Goal: Browse casually

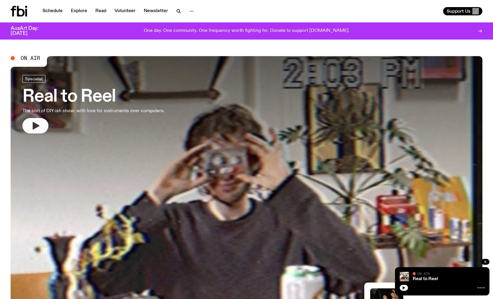
click at [44, 121] on button "button" at bounding box center [35, 125] width 26 height 15
click at [212, 6] on div "Schedule Explore Read Volunteer Newsletter" at bounding box center [128, 11] width 234 height 11
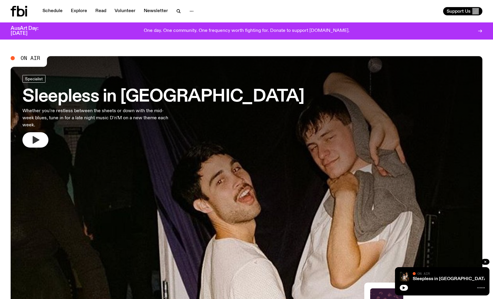
click at [40, 135] on icon "button" at bounding box center [35, 139] width 9 height 9
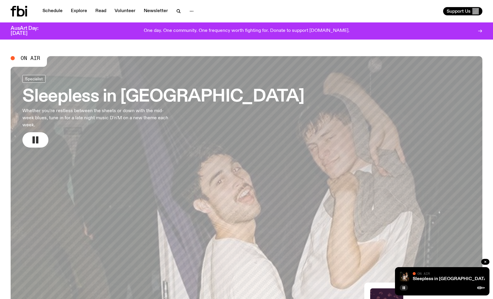
click at [34, 137] on rect "button" at bounding box center [34, 140] width 2 height 7
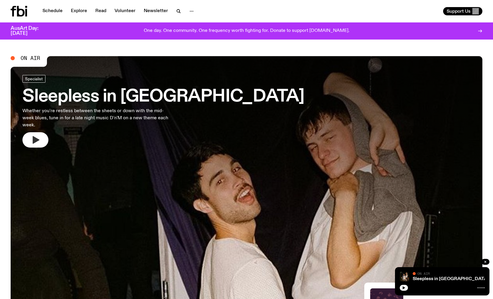
click at [33, 137] on button "button" at bounding box center [35, 139] width 26 height 15
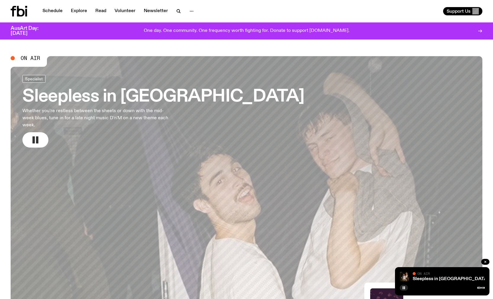
click at [36, 135] on icon "button" at bounding box center [35, 139] width 9 height 9
